Goal: Register for event/course

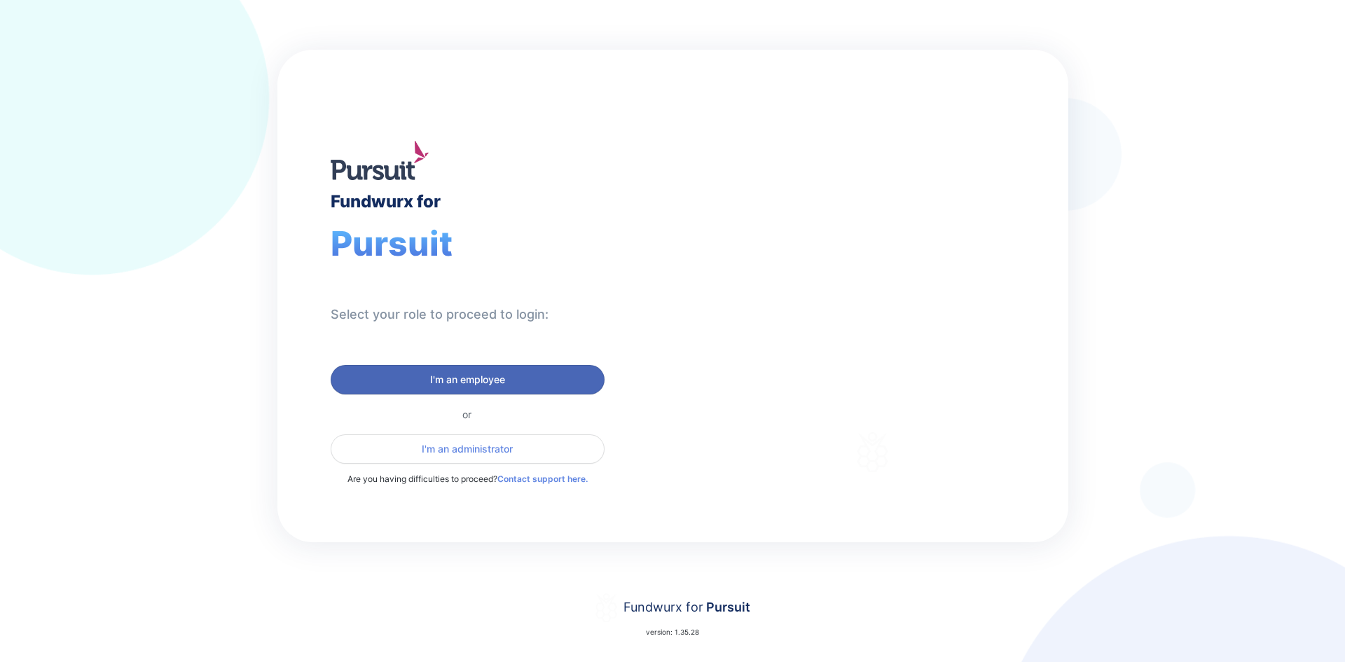
click at [445, 379] on span "I'm an employee" at bounding box center [467, 380] width 75 height 14
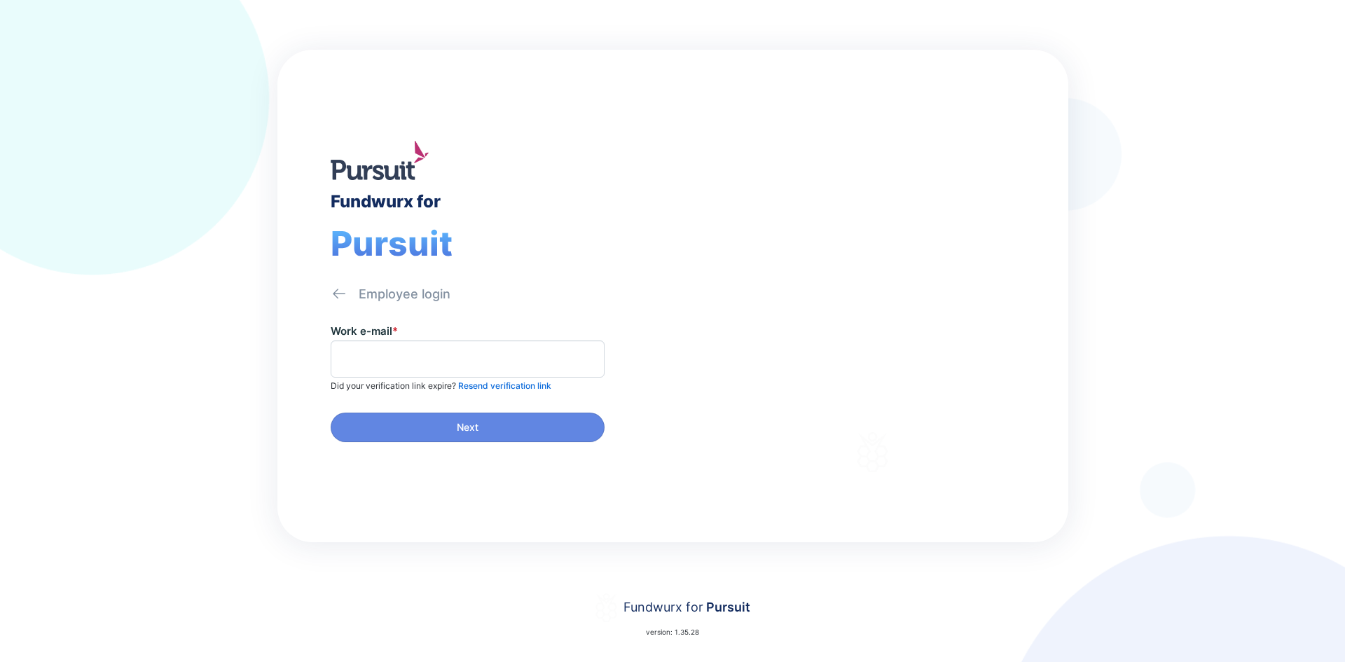
click at [485, 345] on span at bounding box center [468, 358] width 274 height 37
type input "**********"
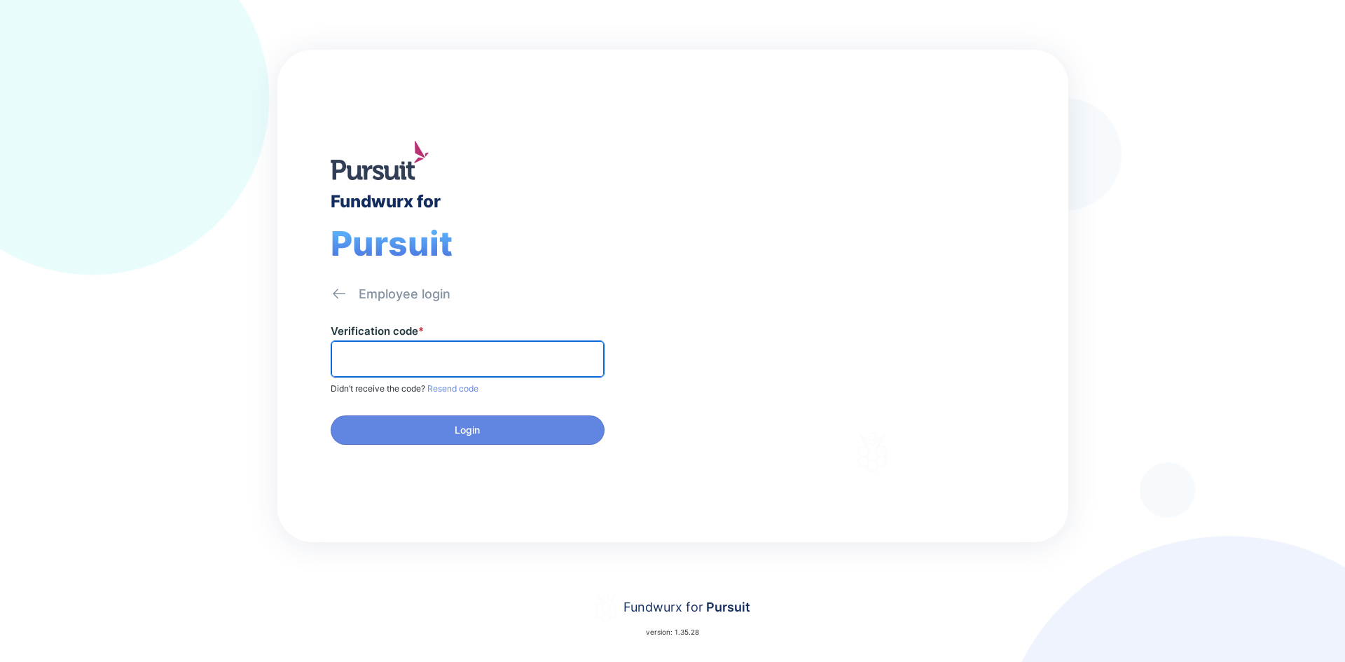
click at [419, 359] on input "text" at bounding box center [467, 359] width 261 height 22
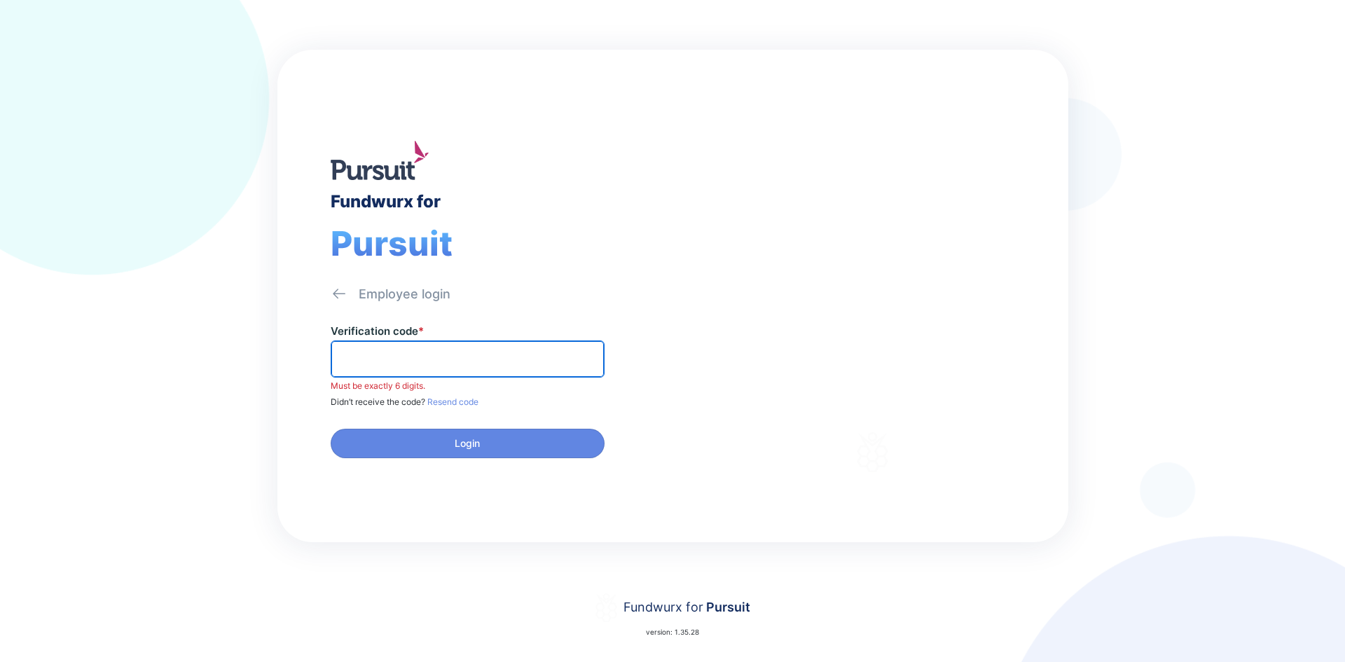
click at [352, 356] on input "text" at bounding box center [467, 359] width 261 height 22
paste input "******"
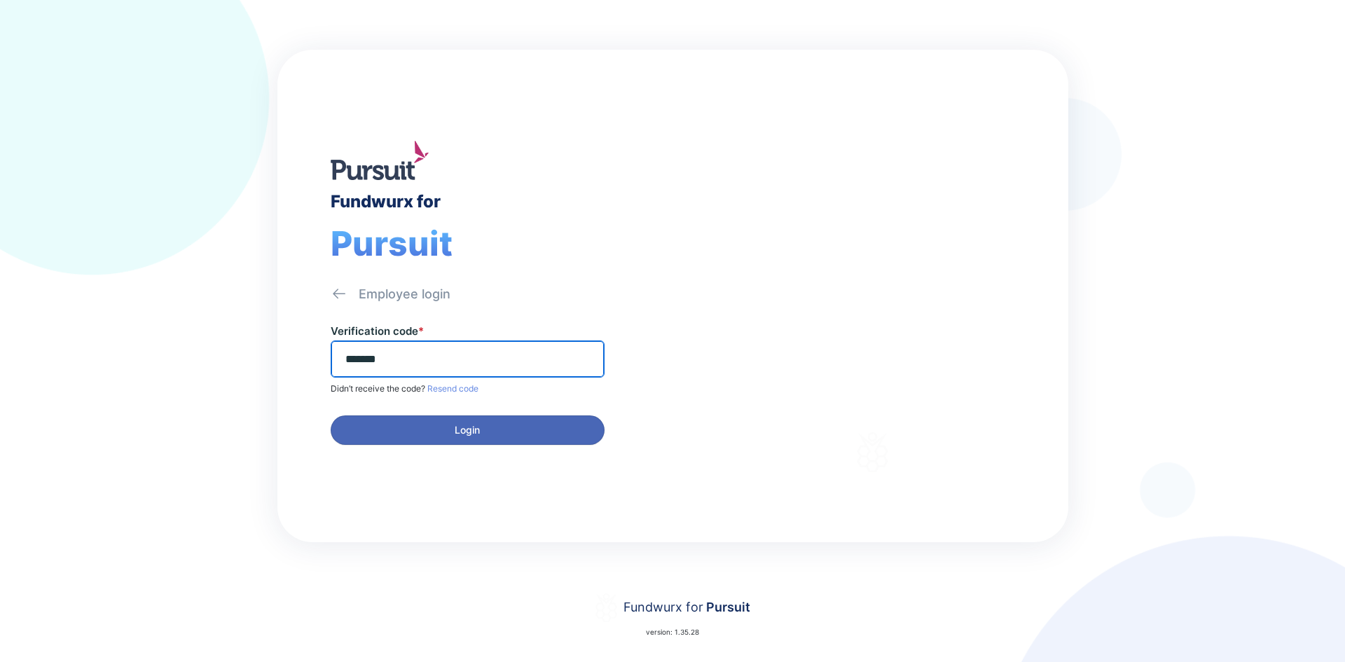
type input "******"
click at [455, 436] on span "Login" at bounding box center [467, 430] width 25 height 14
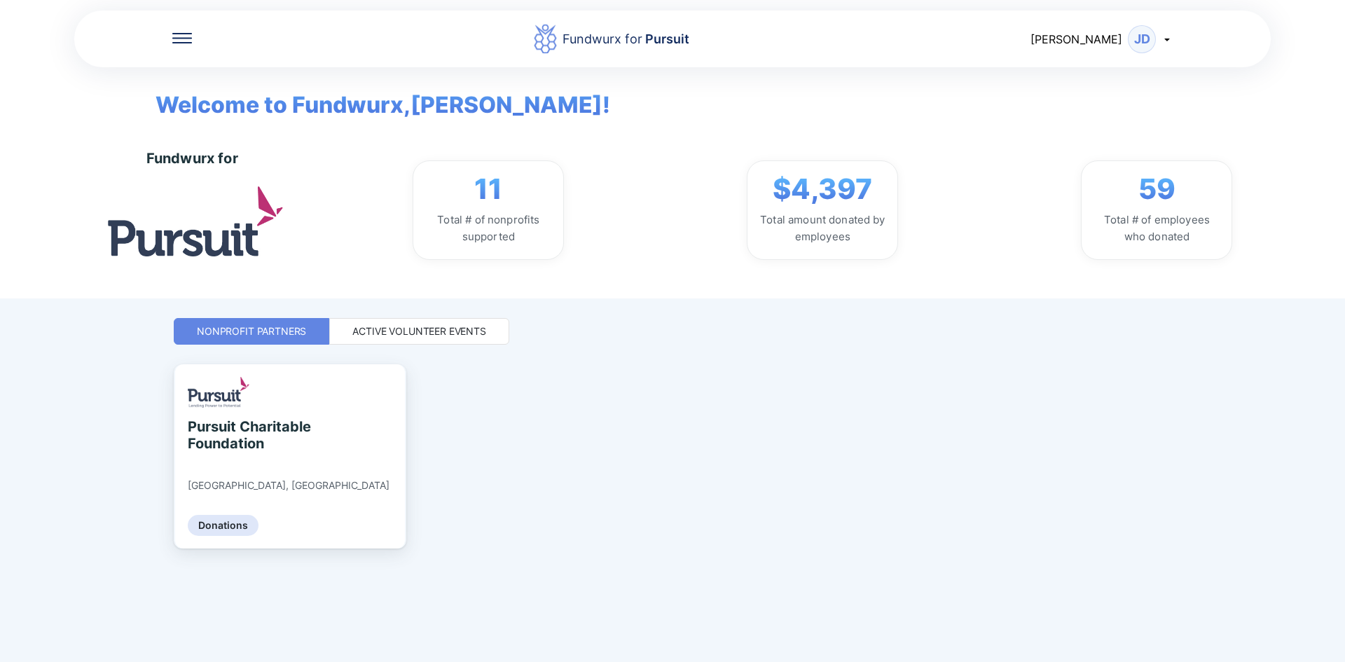
click at [490, 334] on div "Active Volunteer Events" at bounding box center [419, 331] width 180 height 27
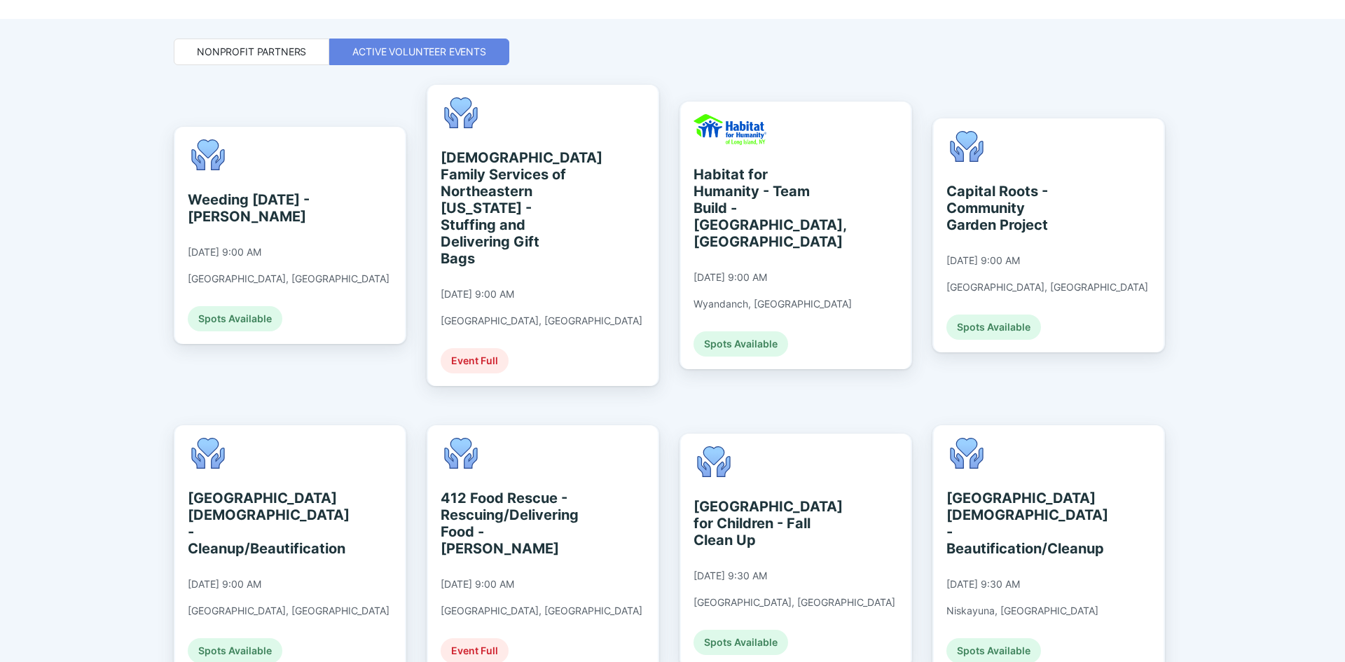
scroll to position [280, 0]
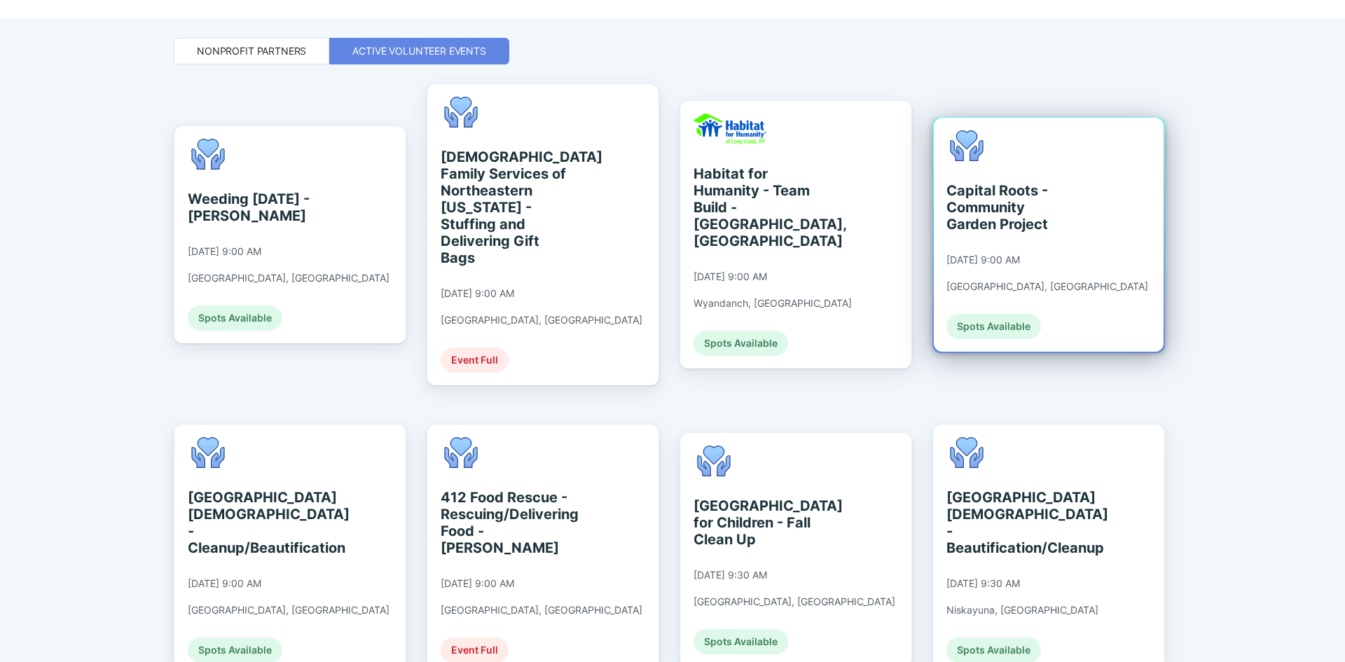
click at [1023, 182] on div "Capital Roots - Community Garden Project" at bounding box center [1010, 207] width 128 height 50
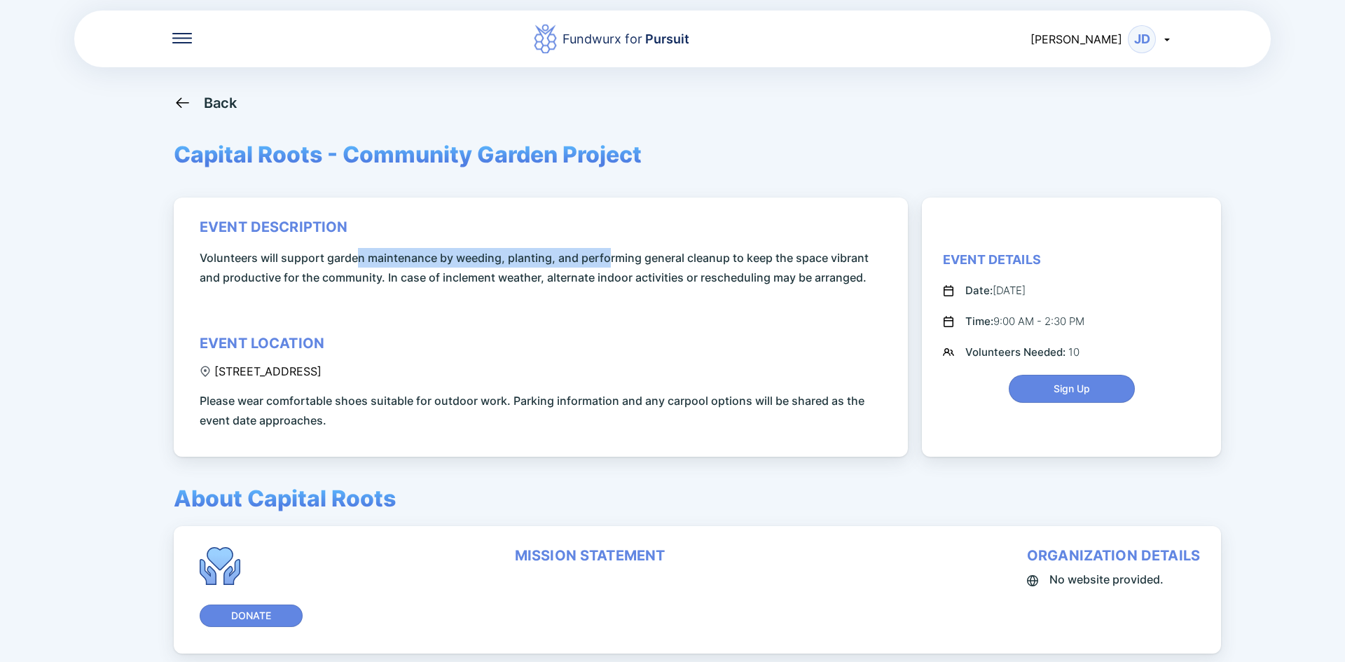
drag, startPoint x: 359, startPoint y: 260, endPoint x: 619, endPoint y: 261, distance: 259.8
click at [616, 261] on span "Volunteers will support garden maintenance by weeding, planting, and performing…" at bounding box center [543, 267] width 687 height 39
click at [622, 294] on div "event description Volunteers will support garden maintenance by weeding, planti…" at bounding box center [543, 325] width 687 height 212
click at [258, 368] on div "[STREET_ADDRESS]" at bounding box center [261, 371] width 122 height 14
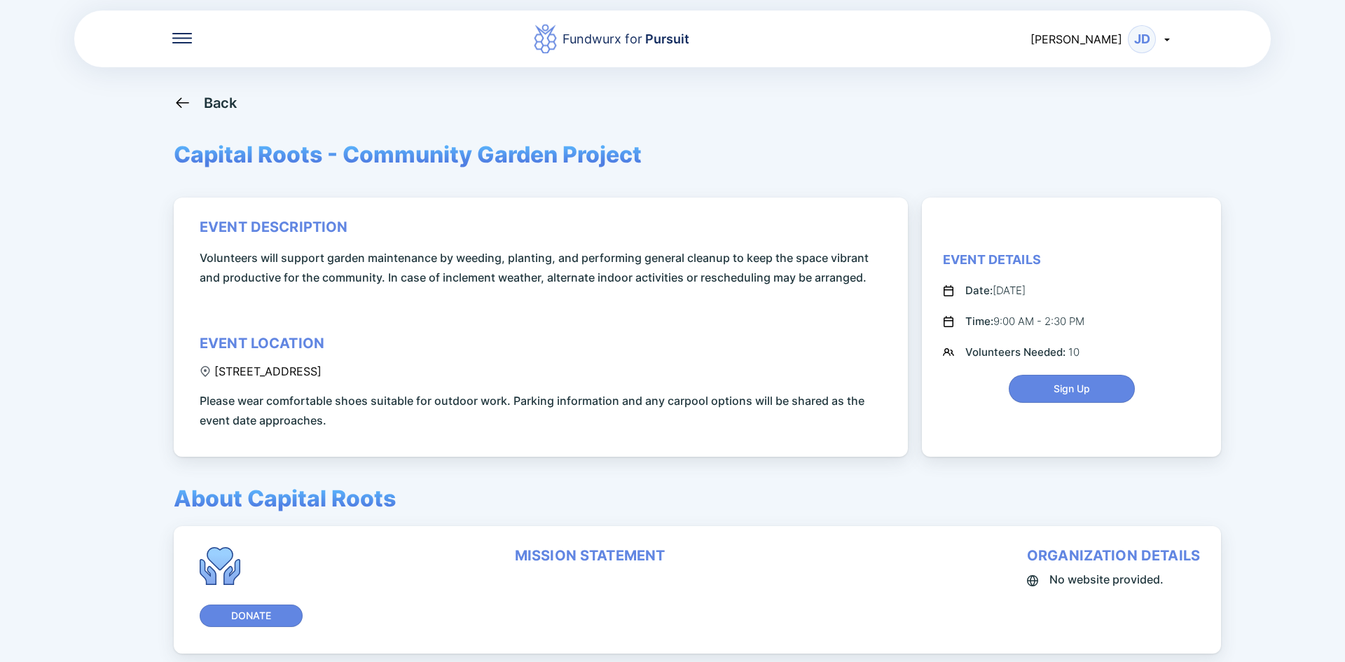
click at [529, 327] on div "event description Volunteers will support garden maintenance by weeding, planti…" at bounding box center [543, 325] width 687 height 212
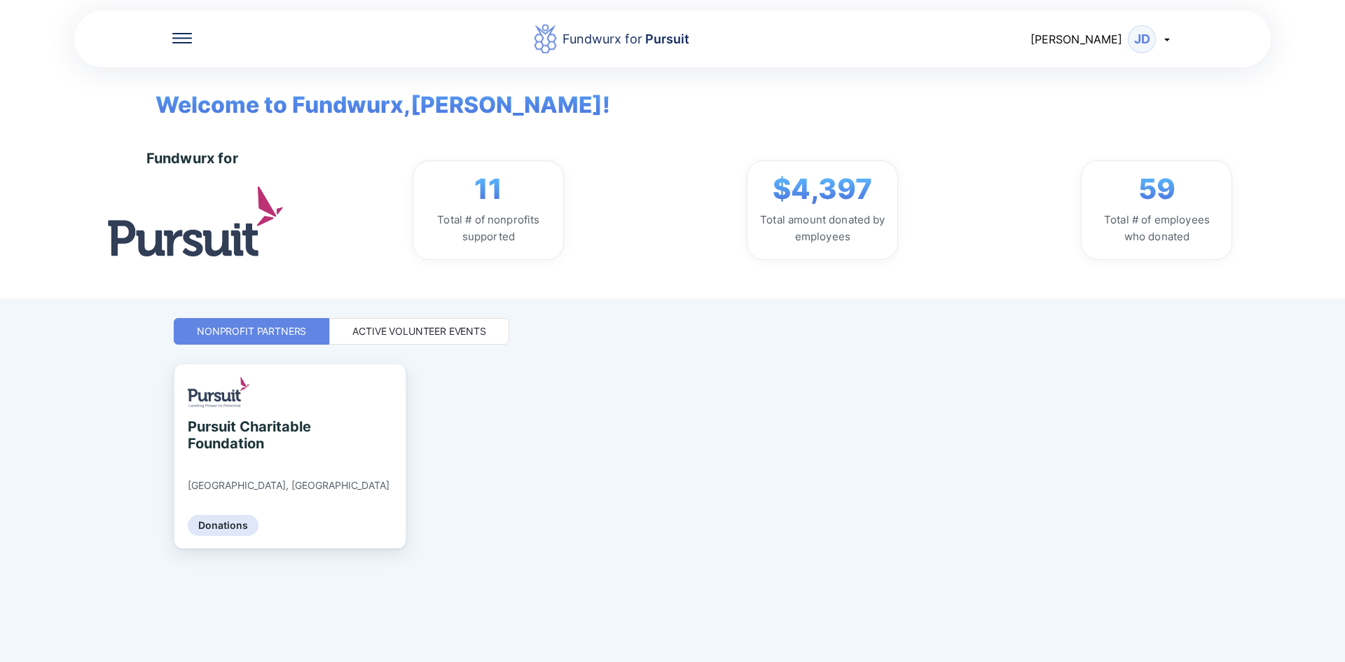
click at [431, 325] on div "Active Volunteer Events" at bounding box center [419, 331] width 134 height 14
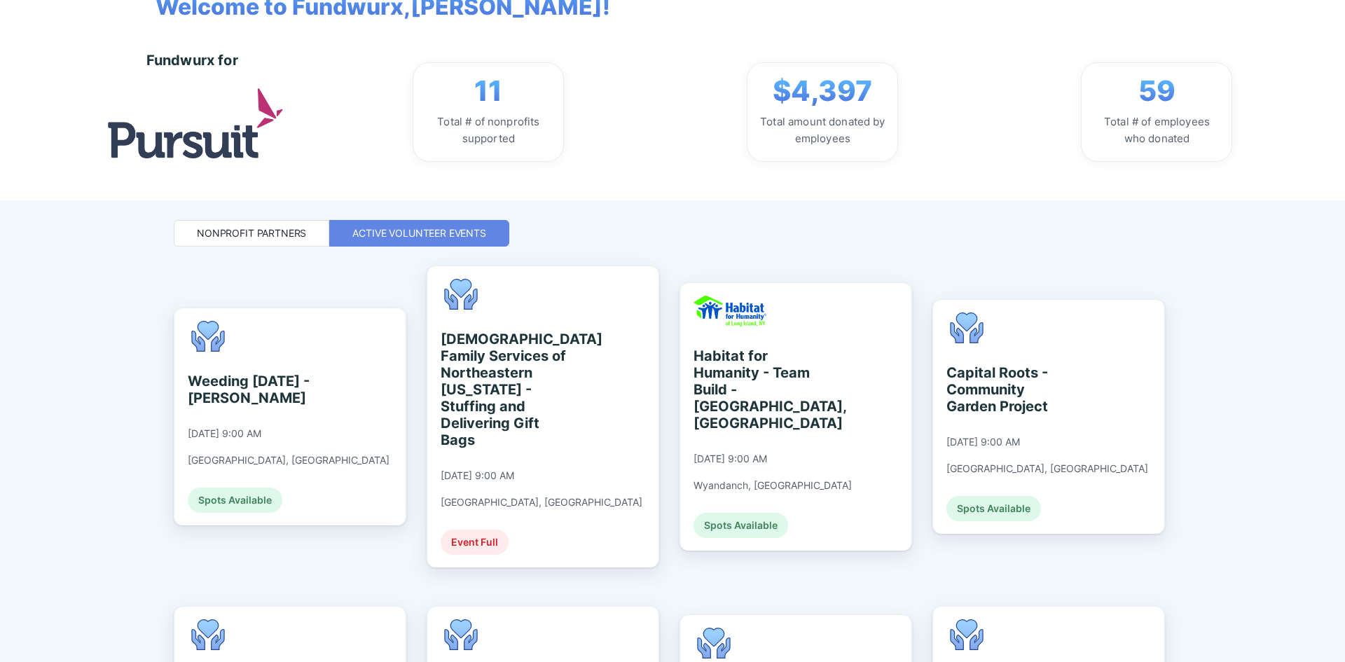
scroll to position [119, 0]
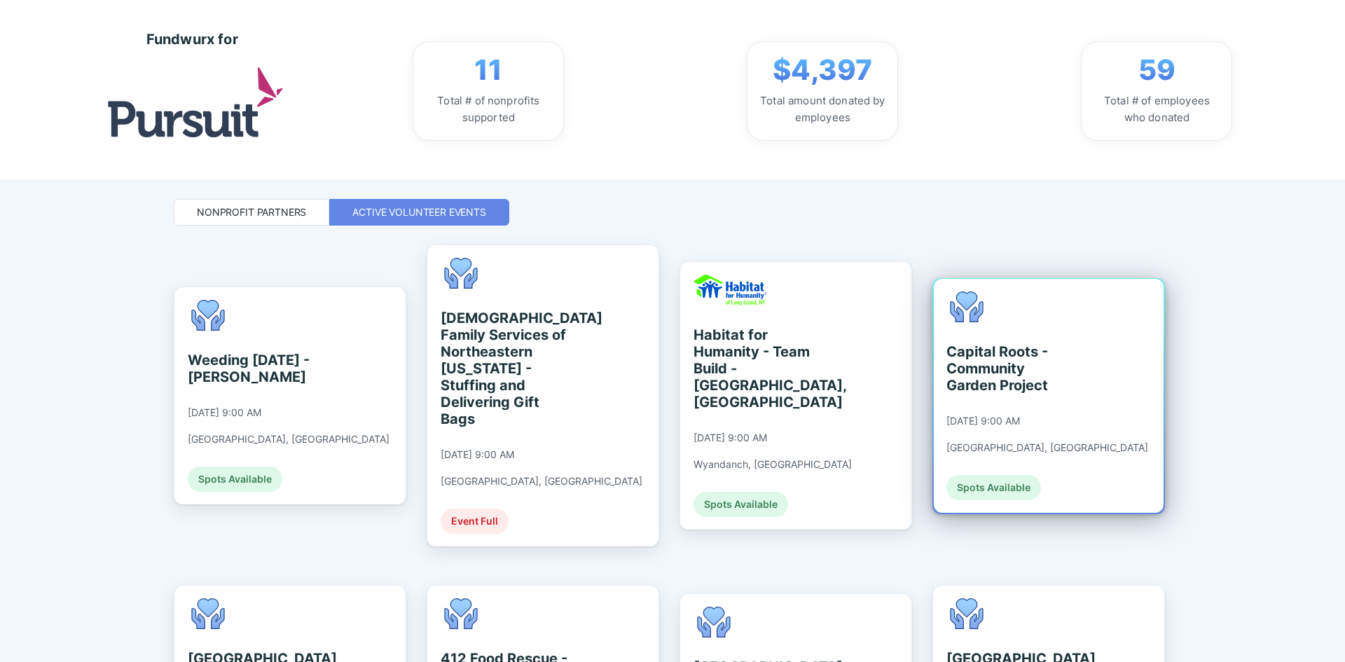
click at [1020, 415] on div "[DATE] 9:00 AM" at bounding box center [983, 421] width 74 height 13
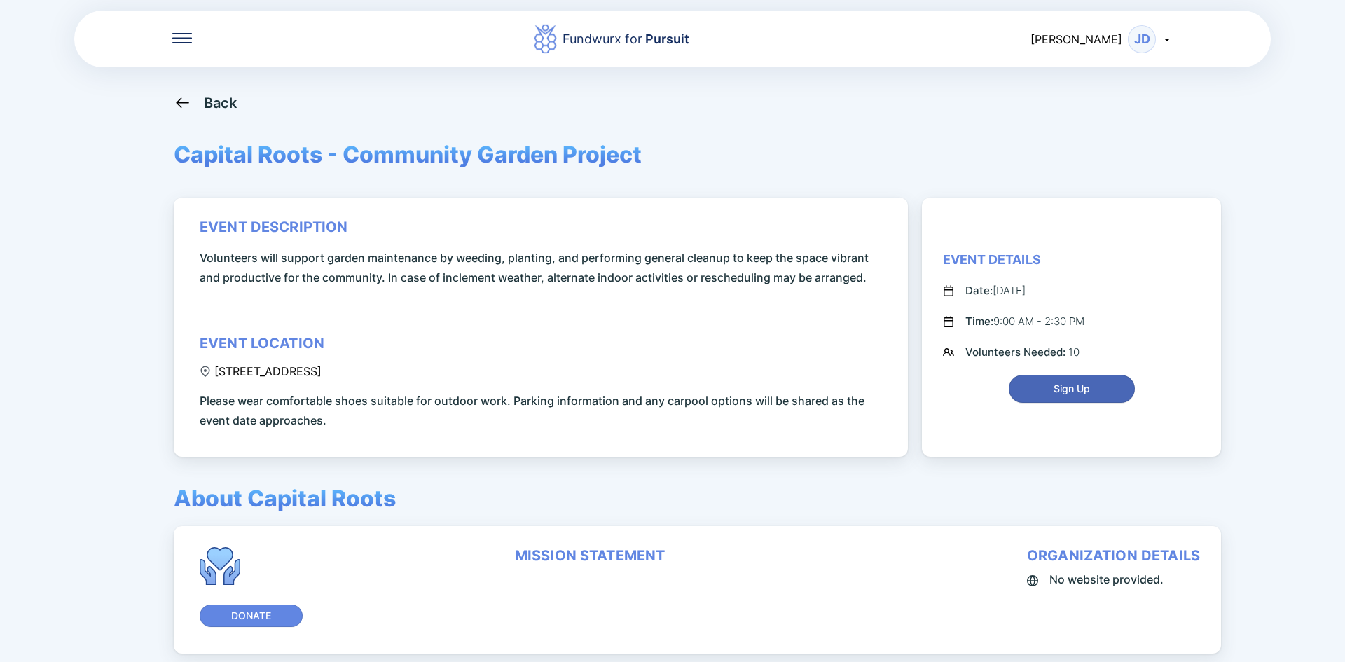
click at [1042, 396] on button "Sign Up" at bounding box center [1072, 389] width 126 height 28
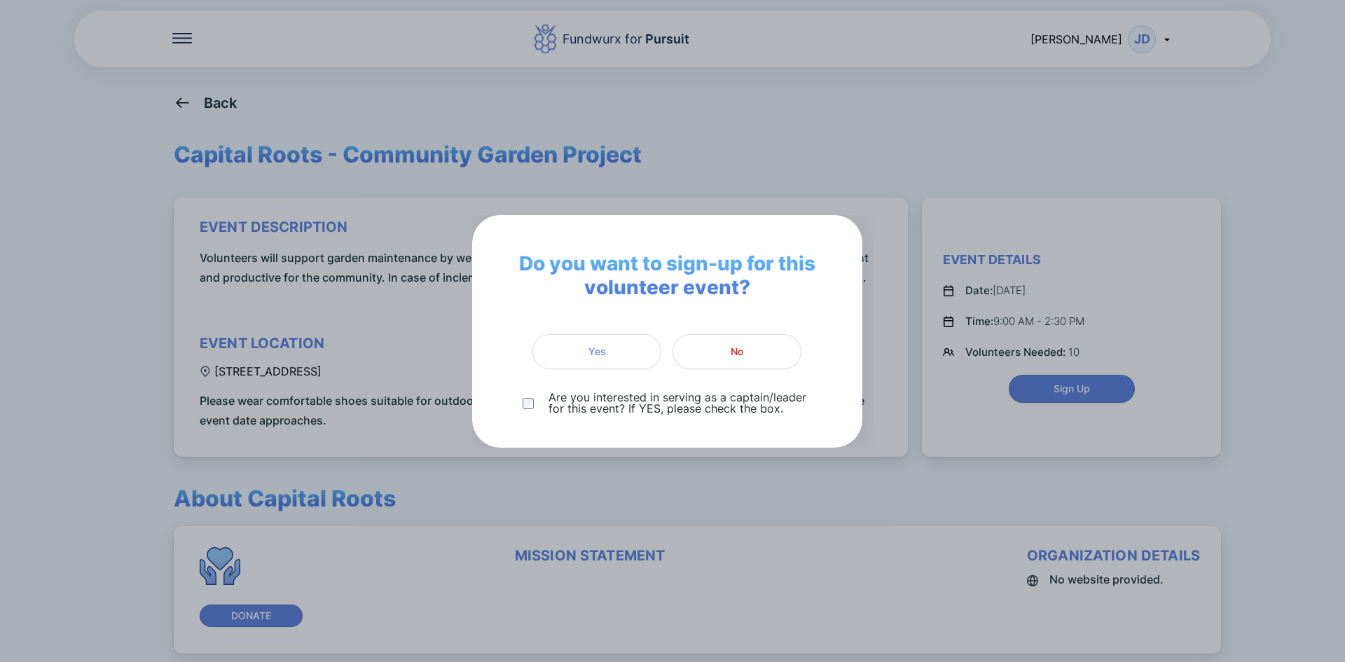
click at [719, 135] on div "Do you want to sign-up for this volunteer event? Yes No Are you interested in s…" at bounding box center [672, 331] width 1345 height 662
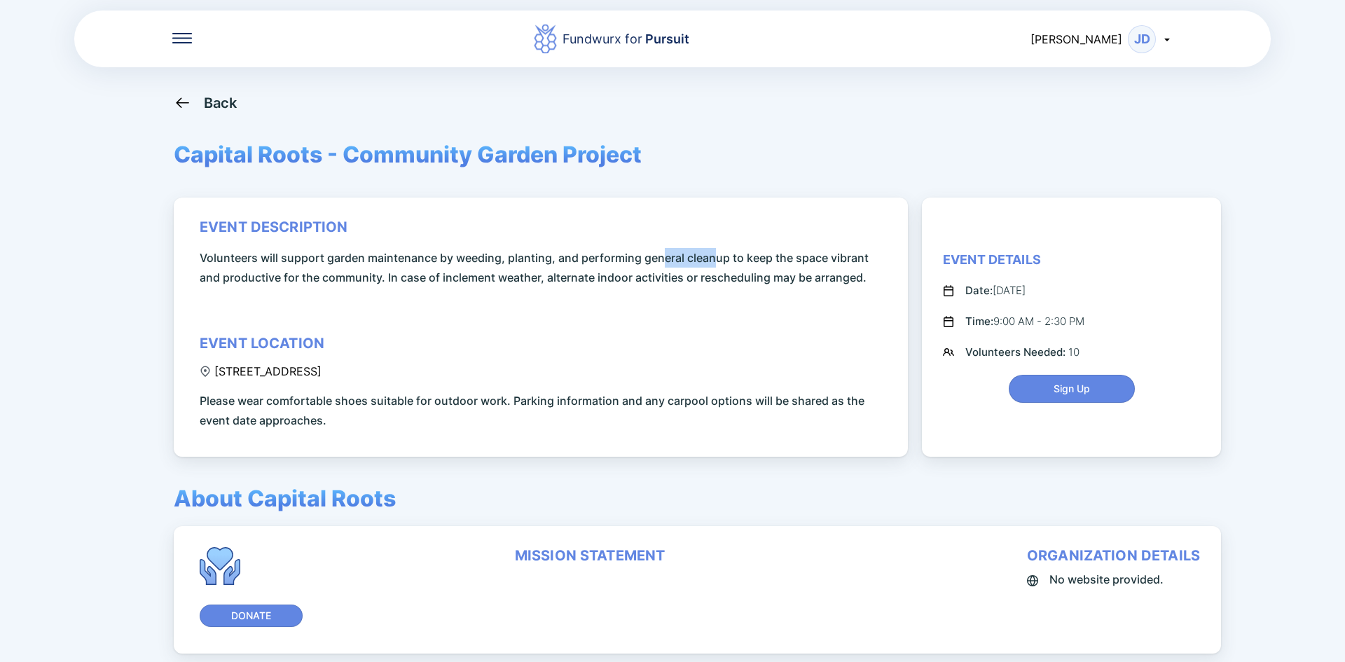
drag, startPoint x: 663, startPoint y: 246, endPoint x: 766, endPoint y: 268, distance: 105.4
click at [763, 267] on div "event description Volunteers will support garden maintenance by weeding, planti…" at bounding box center [543, 325] width 687 height 212
click at [730, 313] on div "event description Volunteers will support garden maintenance by weeding, planti…" at bounding box center [543, 325] width 687 height 212
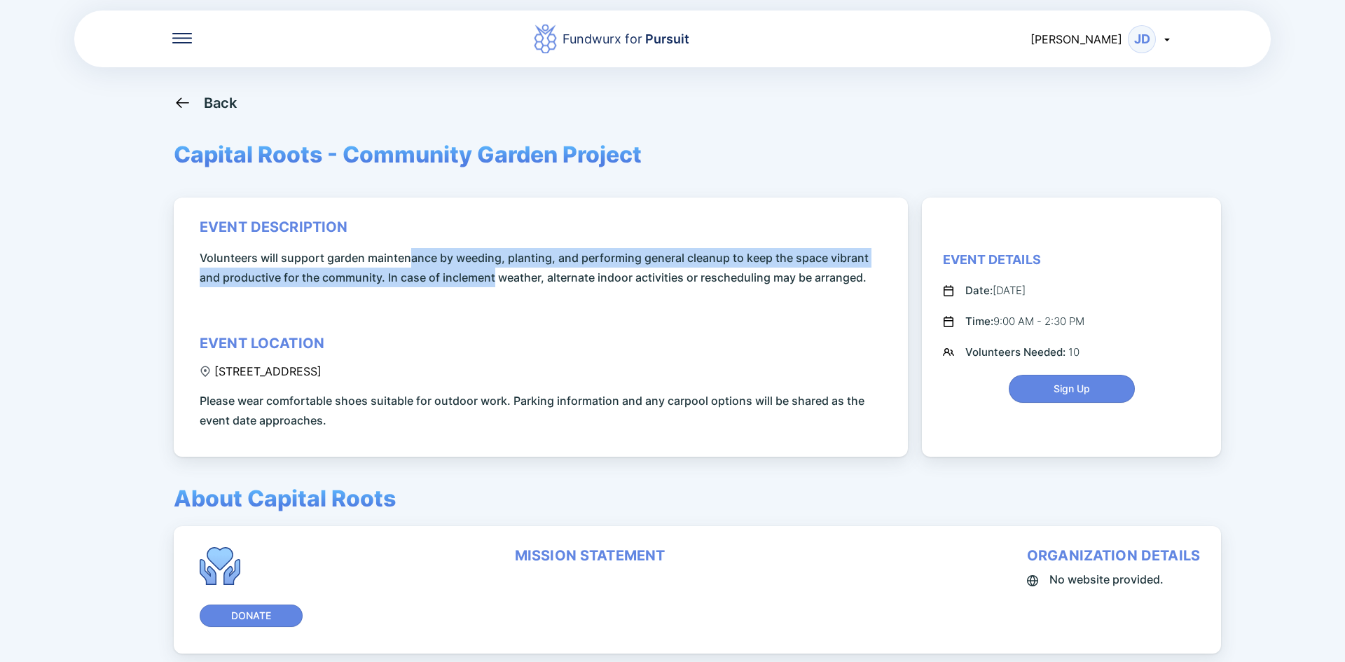
drag, startPoint x: 413, startPoint y: 261, endPoint x: 604, endPoint y: 285, distance: 193.4
click at [600, 284] on span "Volunteers will support garden maintenance by weeding, planting, and performing…" at bounding box center [543, 267] width 687 height 39
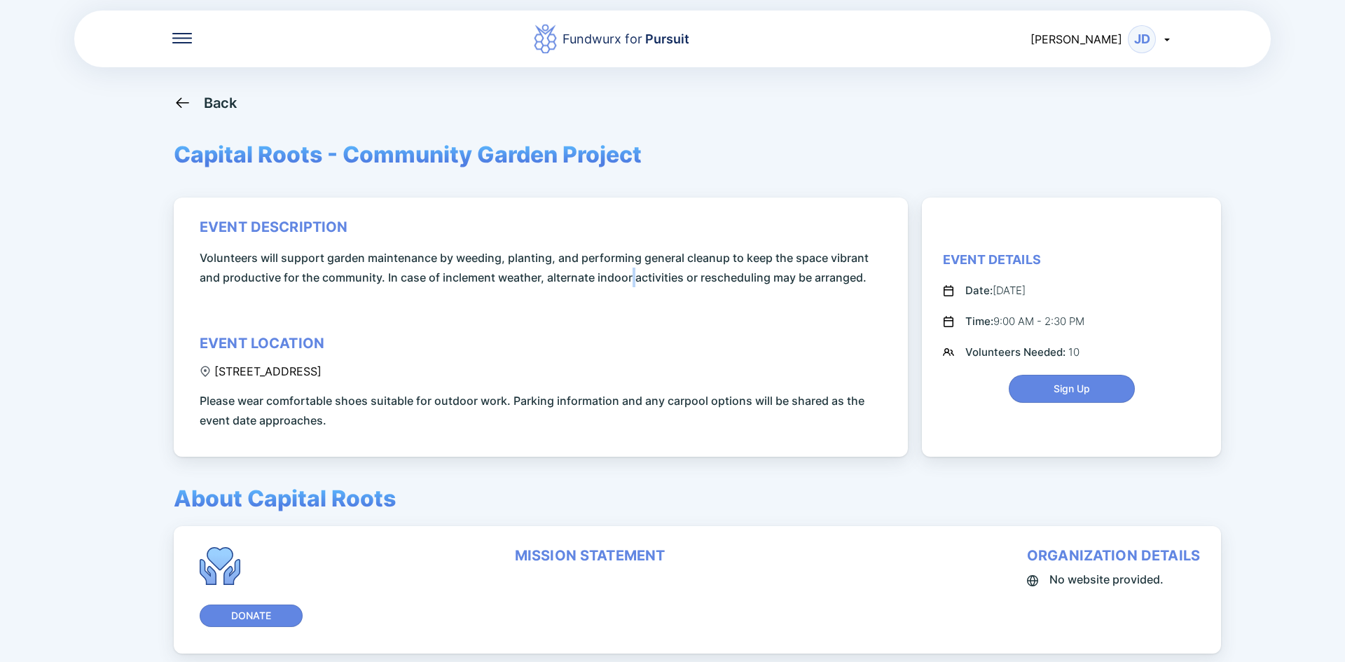
drag, startPoint x: 644, startPoint y: 301, endPoint x: 667, endPoint y: 308, distance: 24.1
click at [653, 303] on div "event description Volunteers will support garden maintenance by weeding, planti…" at bounding box center [543, 325] width 687 height 212
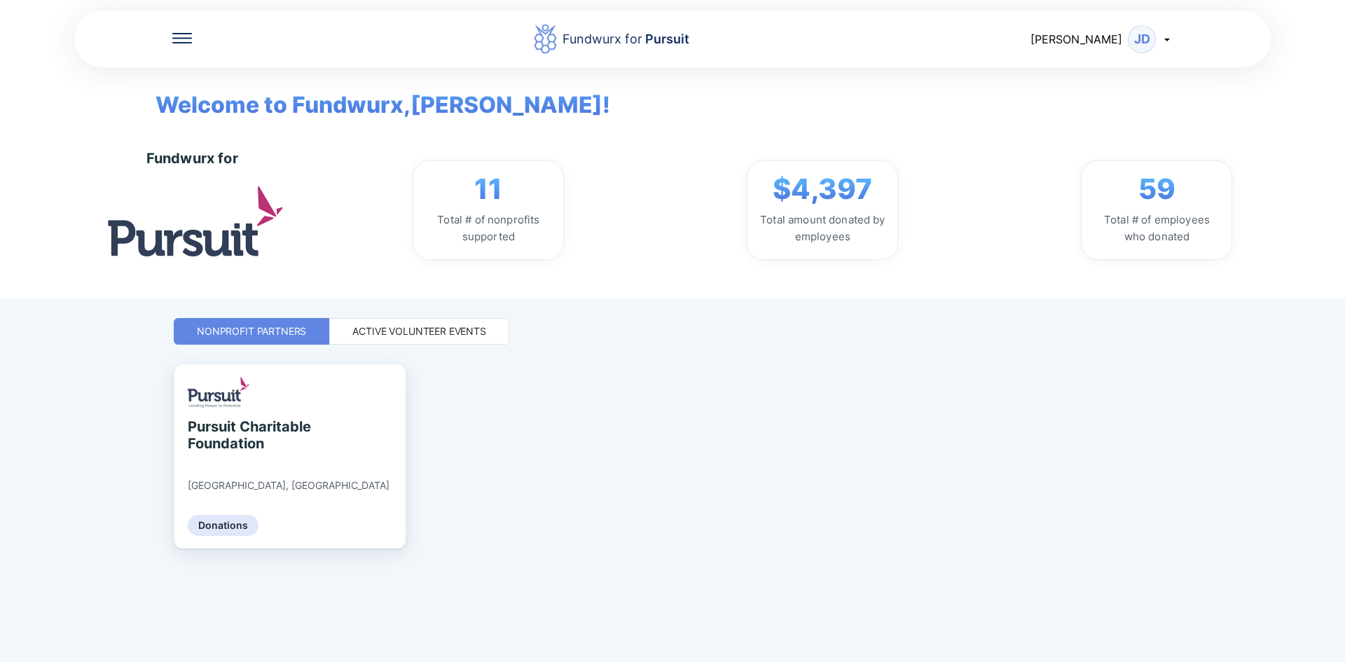
click at [435, 332] on div "Active Volunteer Events" at bounding box center [419, 331] width 134 height 14
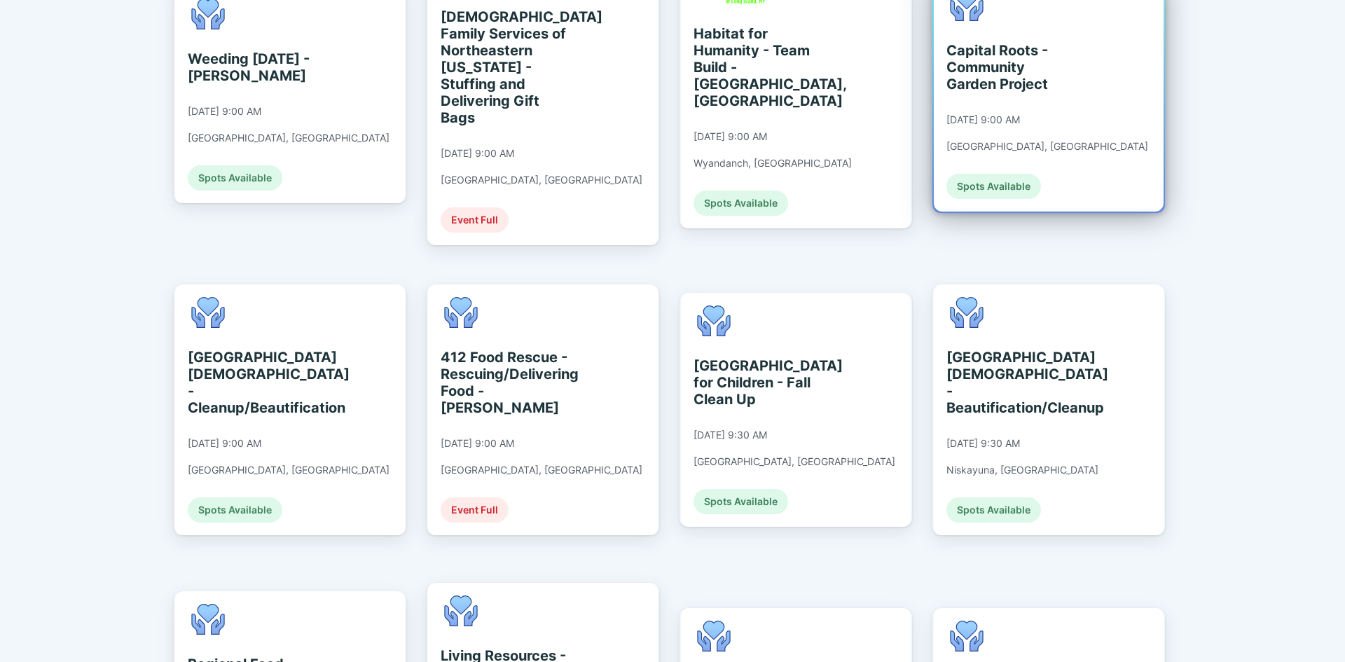
scroll to position [350, 0]
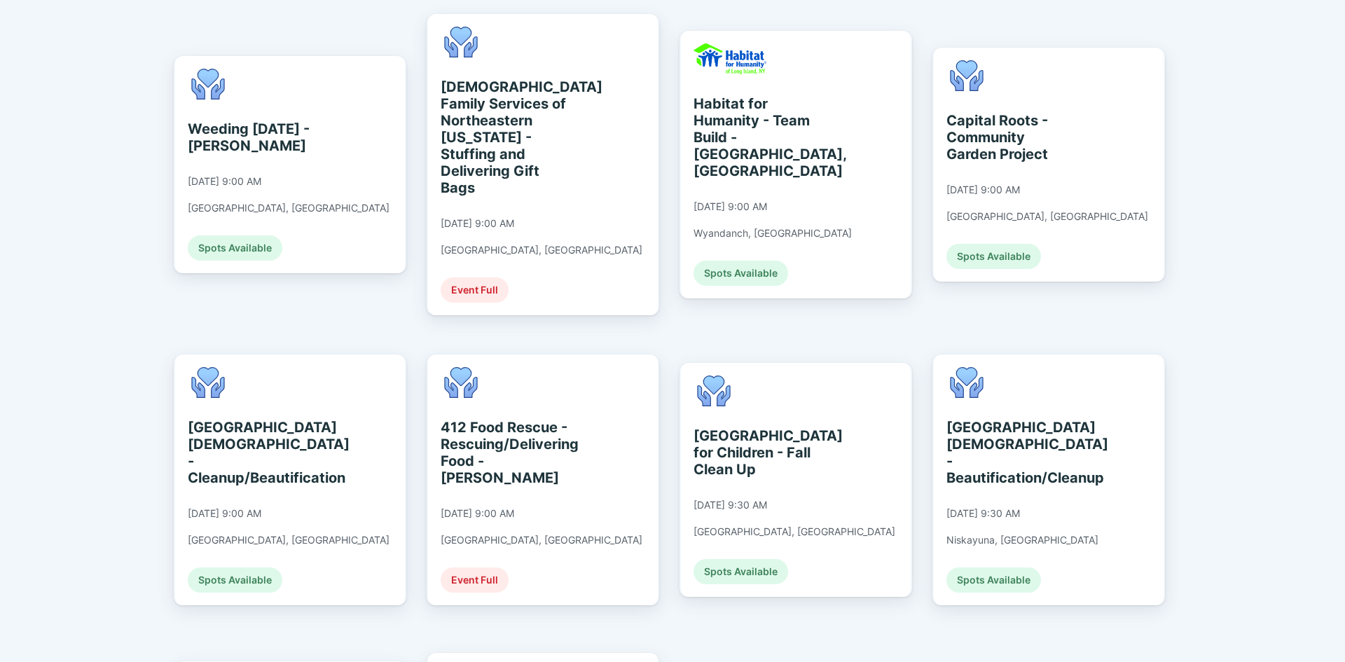
drag, startPoint x: 958, startPoint y: 438, endPoint x: 1277, endPoint y: 206, distance: 394.6
click at [1277, 206] on div "Fundwurx for Pursuit [PERSON_NAME] [PERSON_NAME] Welcome to Fundwurx, [PERSON_N…" at bounding box center [672, 331] width 1345 height 662
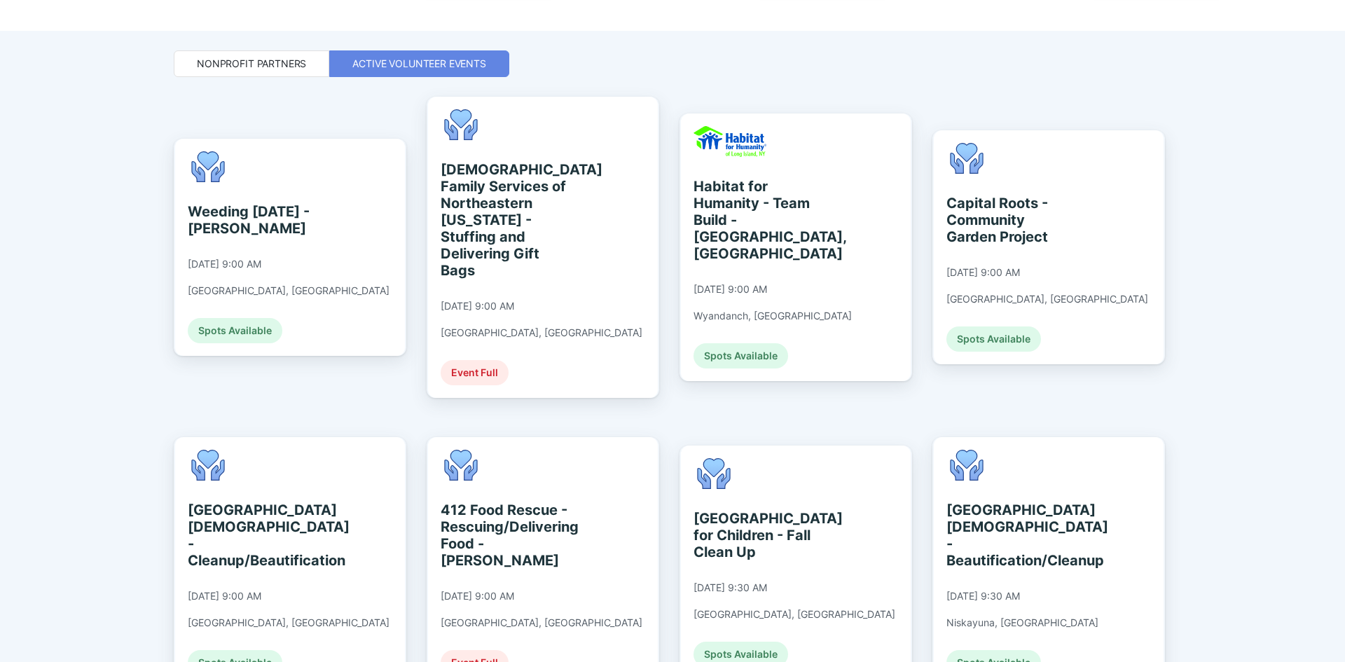
scroll to position [189, 0]
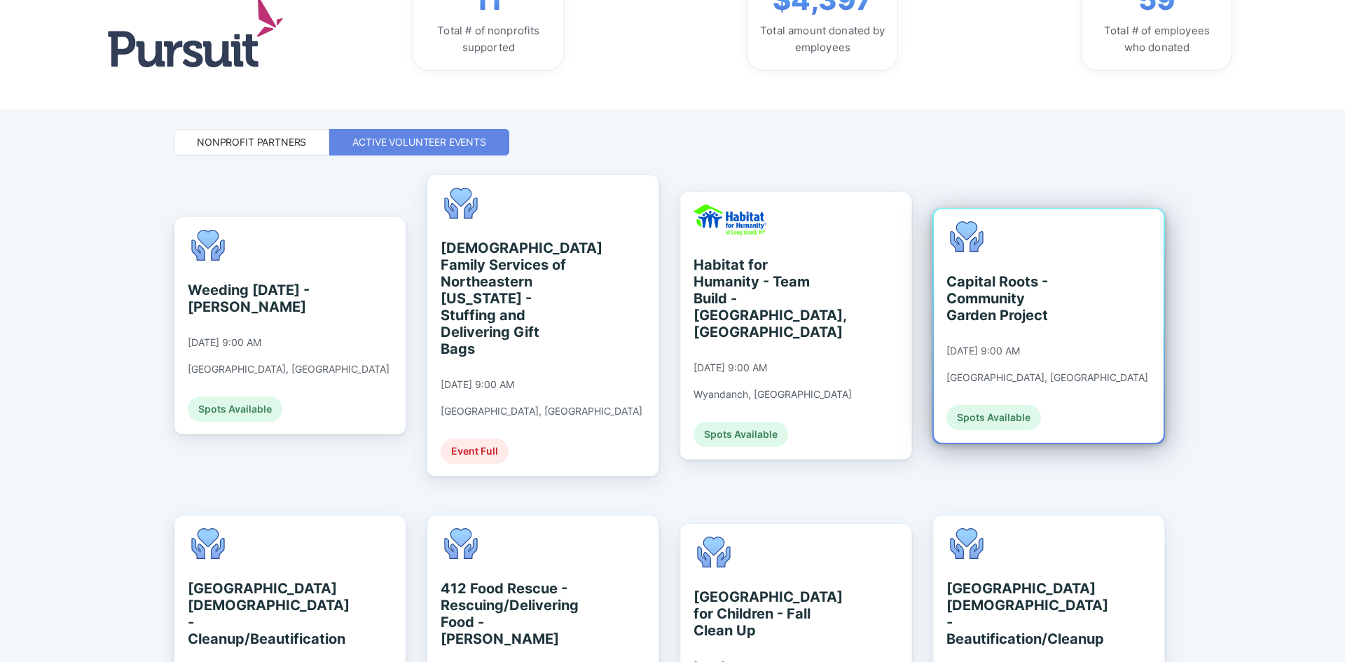
click at [986, 297] on div "Capital Roots - Community Garden Project" at bounding box center [1010, 298] width 128 height 50
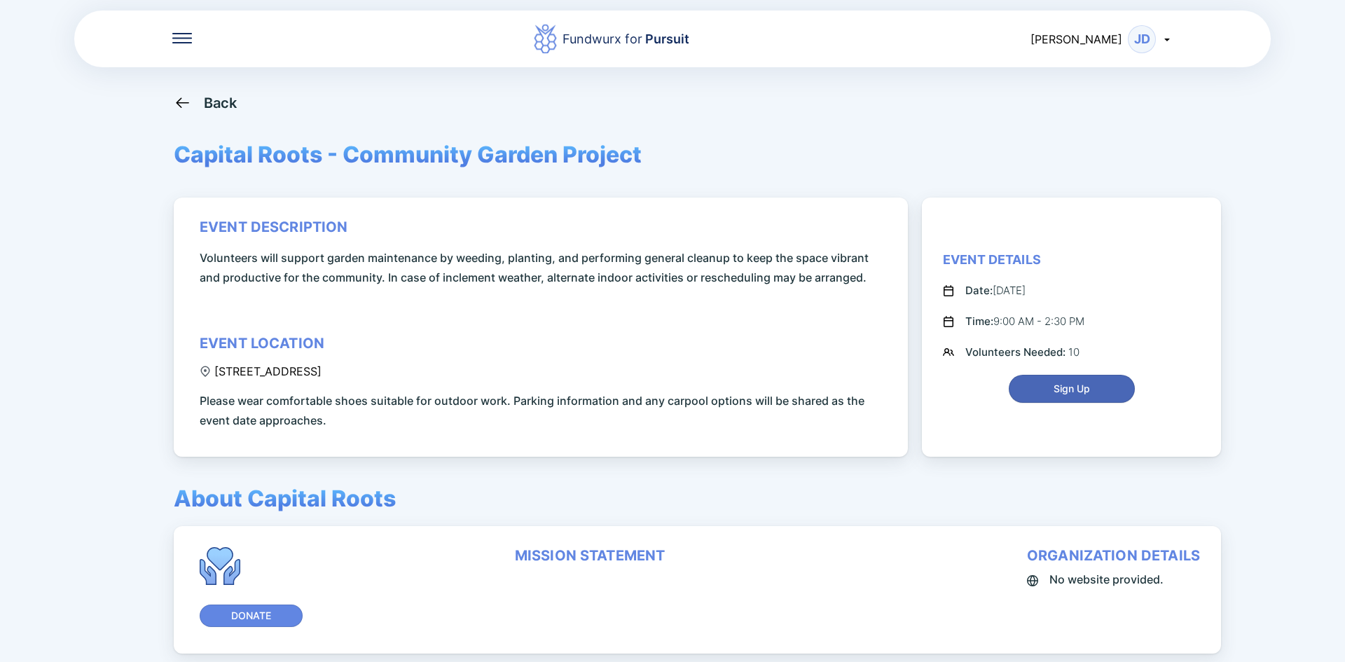
click at [1082, 386] on span "Sign Up" at bounding box center [1071, 389] width 36 height 14
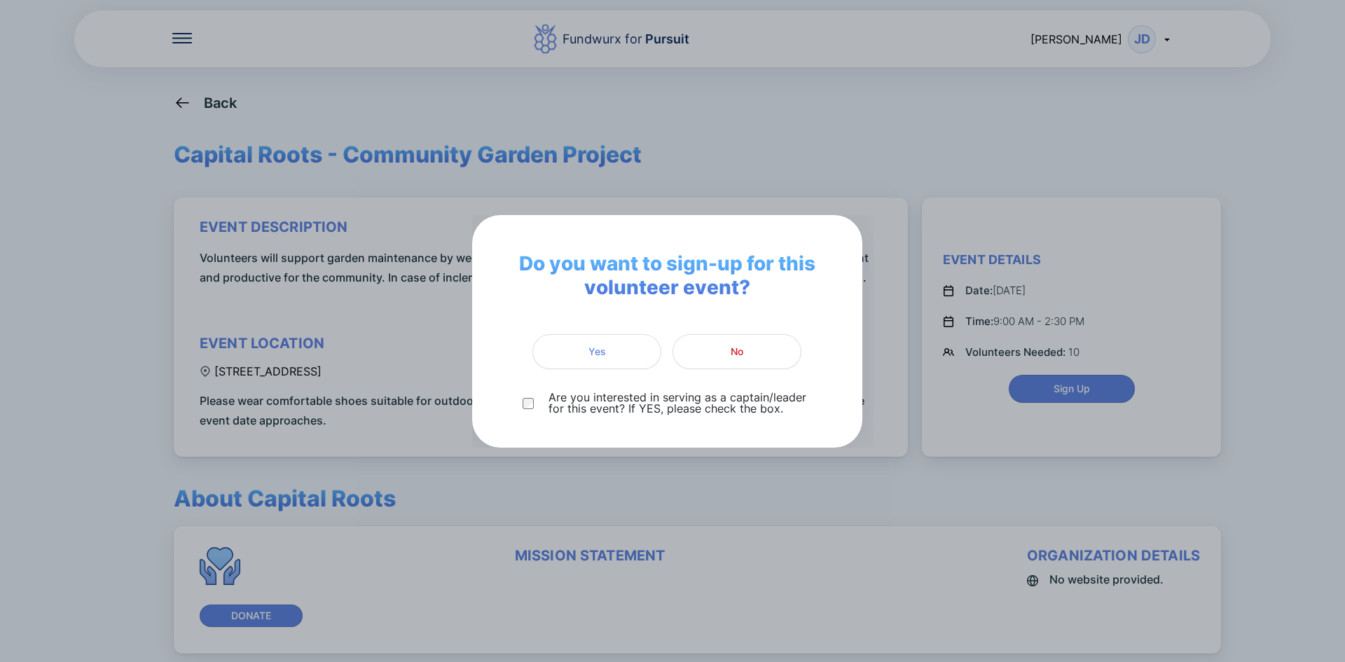
click at [792, 321] on div "Do you want to sign-up for this volunteer event? Yes No Are you interested in s…" at bounding box center [667, 331] width 390 height 233
click at [804, 335] on div "Do you want to sign-up for this volunteer event? Yes No Are you interested in s…" at bounding box center [667, 331] width 390 height 233
click at [782, 347] on span "No" at bounding box center [736, 352] width 111 height 14
